Goal: Transaction & Acquisition: Book appointment/travel/reservation

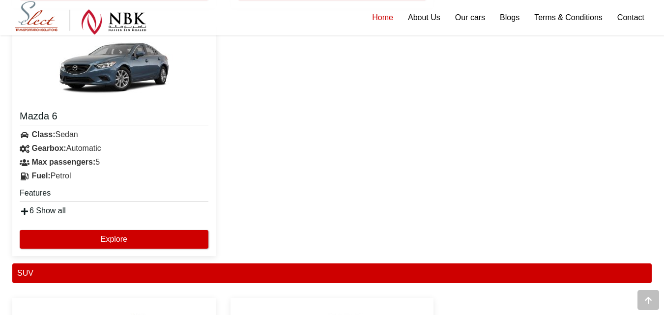
scroll to position [1228, 0]
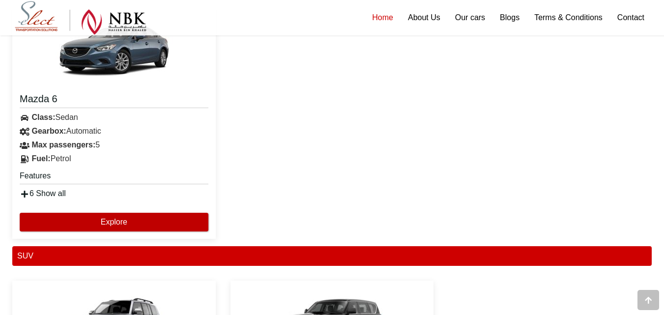
click at [102, 220] on button "Explore" at bounding box center [114, 222] width 189 height 19
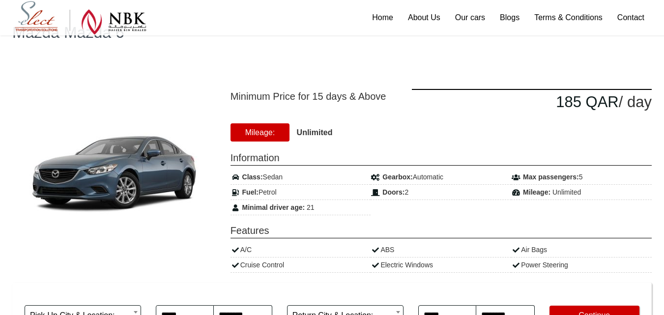
scroll to position [49, 0]
